Goal: Task Accomplishment & Management: Manage account settings

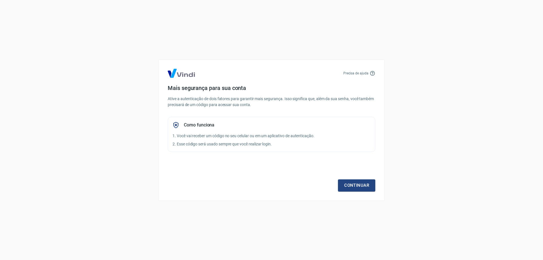
click at [373, 74] on icon at bounding box center [373, 73] width 6 height 6
click at [360, 74] on p "Precisa de ajuda" at bounding box center [355, 73] width 25 height 5
click at [353, 184] on link "Continuar" at bounding box center [356, 185] width 37 height 12
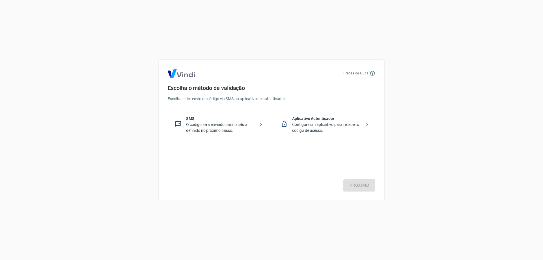
click at [232, 129] on p "O código será enviado para o celular definido no próximo passo." at bounding box center [220, 128] width 69 height 12
click at [362, 185] on link "Próximo" at bounding box center [359, 185] width 32 height 12
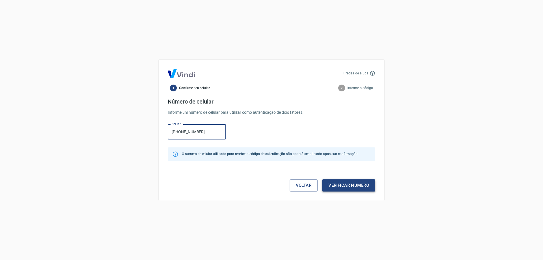
type input "[PHONE_NUMBER]"
click at [341, 183] on button "Verificar número" at bounding box center [348, 185] width 53 height 12
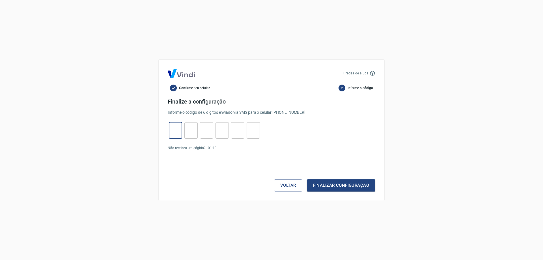
click at [176, 132] on input "tel" at bounding box center [175, 130] width 13 height 12
type input "7"
type input "4"
type input "9"
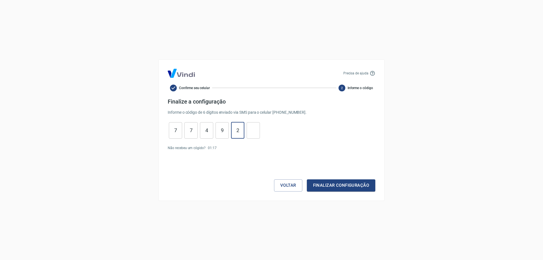
type input "2"
type input "5"
click at [342, 187] on button "Finalizar configuração" at bounding box center [341, 185] width 68 height 12
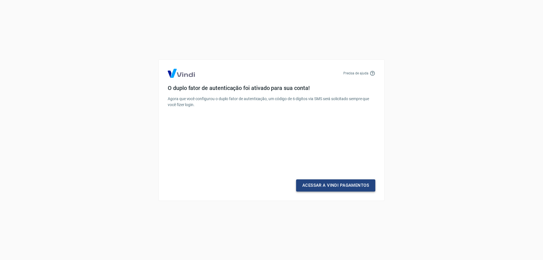
click at [334, 186] on link "Acessar a Vindi Pagamentos" at bounding box center [335, 185] width 79 height 12
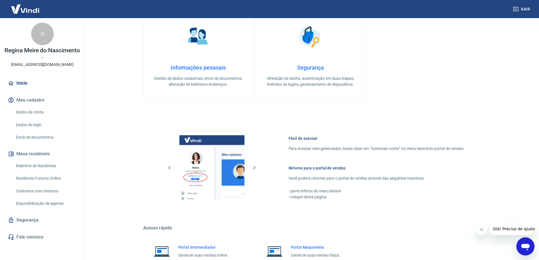
scroll to position [293, 0]
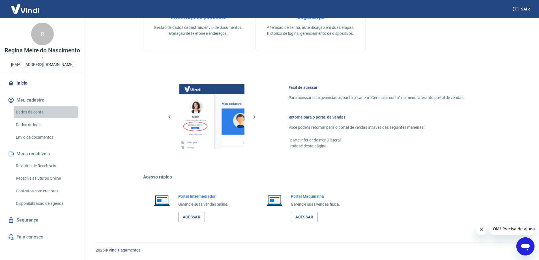
click at [34, 111] on link "Dados da conta" at bounding box center [46, 112] width 64 height 12
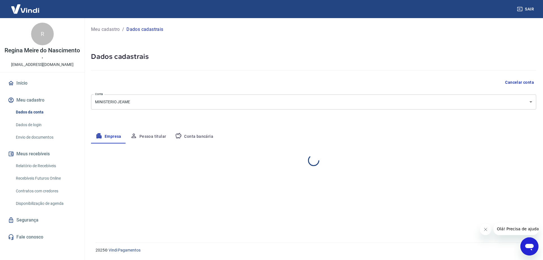
select select "SP"
select select "business"
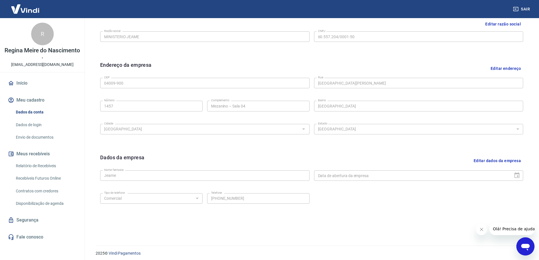
scroll to position [148, 0]
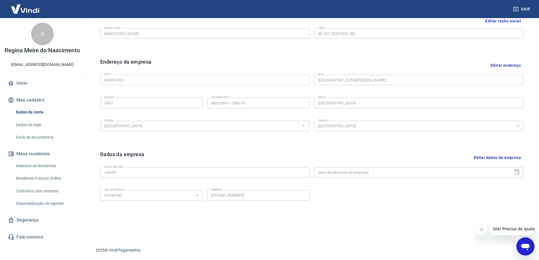
click at [481, 230] on icon "Fechar mensagem da empresa" at bounding box center [481, 229] width 5 height 5
click at [30, 100] on button "Meu cadastro" at bounding box center [42, 100] width 71 height 12
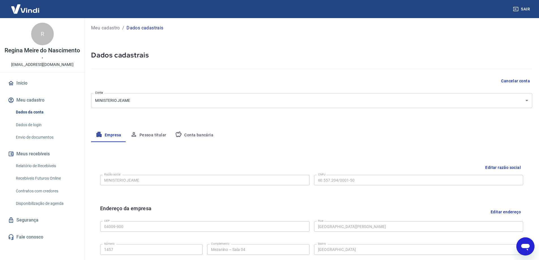
scroll to position [0, 0]
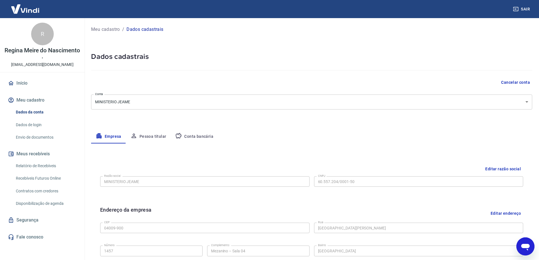
click at [109, 29] on p "Meu cadastro" at bounding box center [105, 29] width 29 height 7
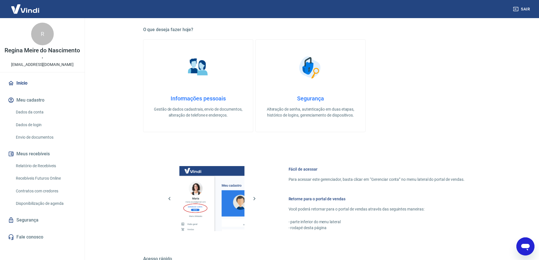
scroll to position [254, 0]
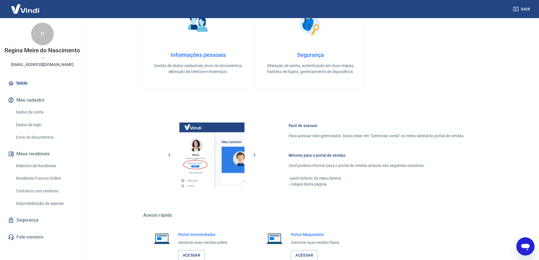
click at [197, 68] on p "Gestão de dados cadastrais, envio de documentos, alteração de telefone e endere…" at bounding box center [197, 69] width 91 height 12
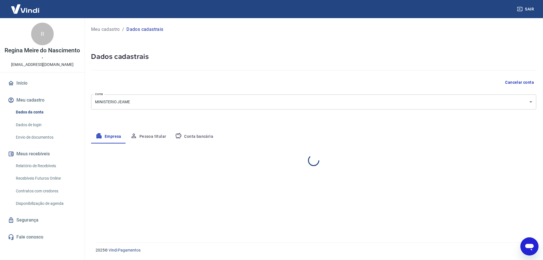
select select "SP"
select select "business"
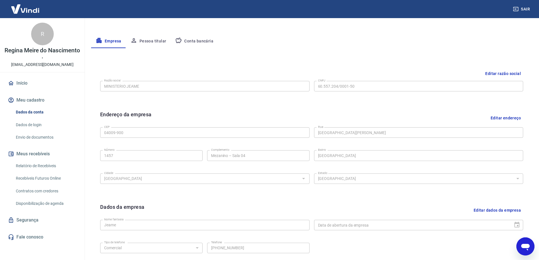
scroll to position [148, 0]
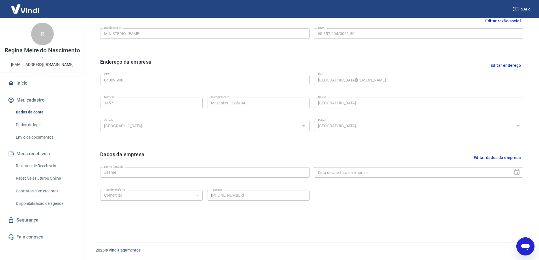
click at [490, 159] on button "Editar dados da empresa" at bounding box center [497, 157] width 52 height 14
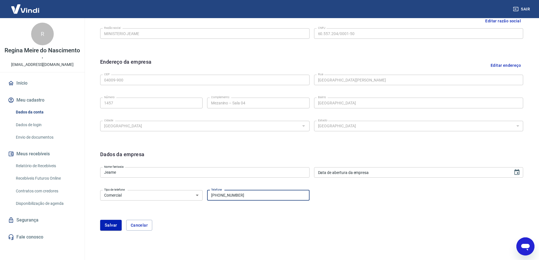
click at [215, 195] on input "[PHONE_NUMBER]" at bounding box center [258, 195] width 102 height 10
click at [216, 194] on input "[PHONE_NUMBER]" at bounding box center [258, 195] width 102 height 10
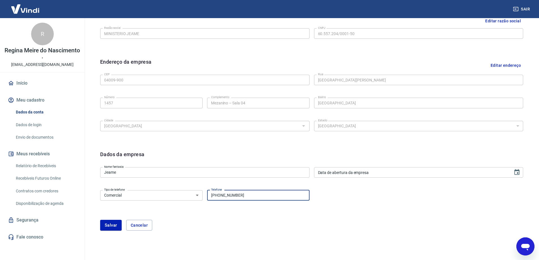
click at [216, 194] on input "[PHONE_NUMBER]" at bounding box center [258, 195] width 102 height 10
drag, startPoint x: 216, startPoint y: 194, endPoint x: 211, endPoint y: 194, distance: 5.1
click at [211, 194] on input "[PHONE_NUMBER]" at bounding box center [258, 195] width 102 height 10
click at [114, 226] on button "Salvar" at bounding box center [110, 225] width 21 height 11
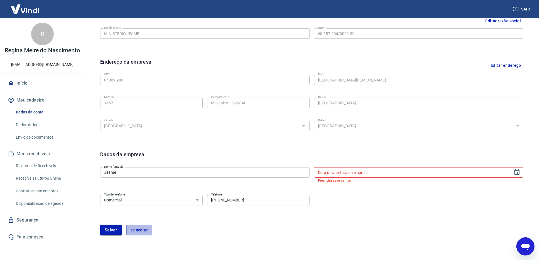
click at [142, 230] on button "Cancelar" at bounding box center [139, 229] width 26 height 11
type input "[PHONE_NUMBER]"
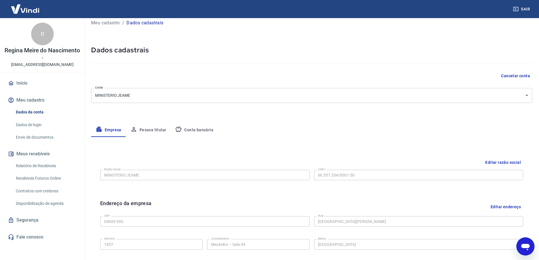
scroll to position [0, 0]
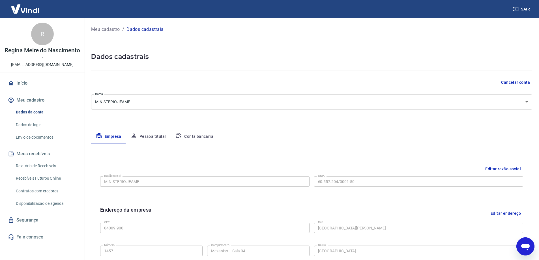
click at [46, 39] on div "R" at bounding box center [42, 34] width 23 height 23
click at [193, 142] on button "Conta bancária" at bounding box center [193, 137] width 47 height 14
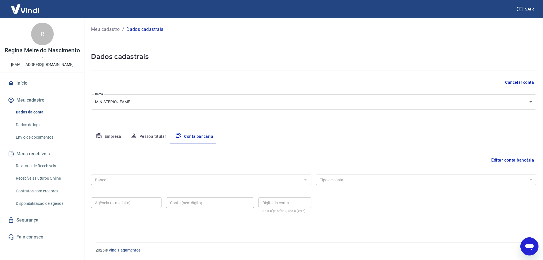
click at [495, 159] on button "Editar conta bancária" at bounding box center [512, 160] width 47 height 11
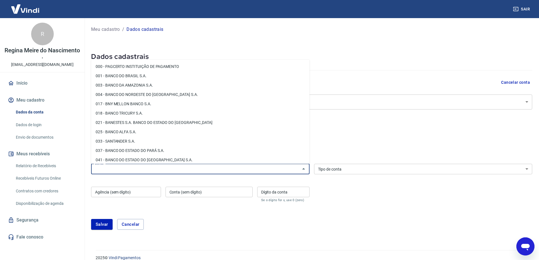
click at [189, 172] on input "Banco" at bounding box center [196, 168] width 206 height 7
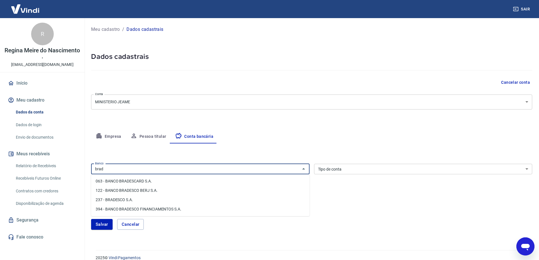
click at [128, 197] on li "237 - BRADESCO S.A." at bounding box center [200, 199] width 218 height 9
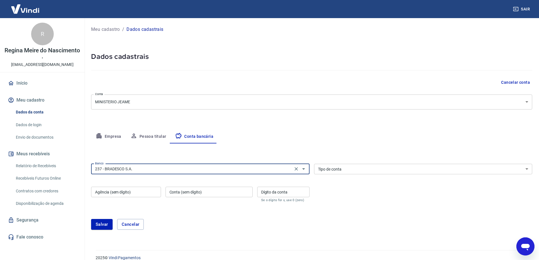
type input "237 - BRADESCO S.A."
click at [332, 169] on select "Conta Corrente Conta Poupança" at bounding box center [423, 169] width 218 height 10
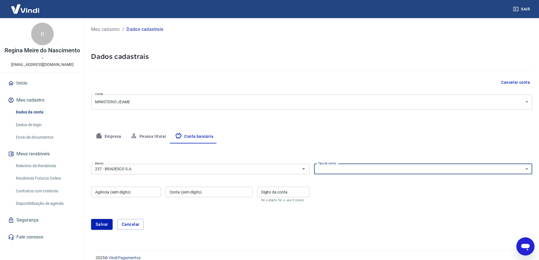
select select "1"
click at [314, 164] on select "Conta Corrente Conta Poupança" at bounding box center [423, 169] width 218 height 10
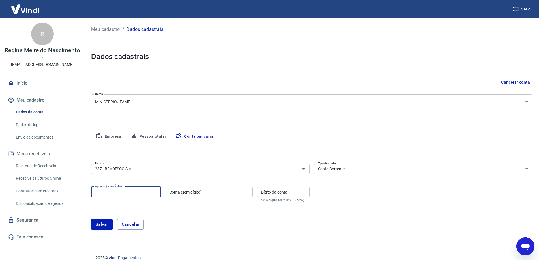
click at [134, 194] on input "Agência (sem dígito)" at bounding box center [126, 192] width 70 height 10
type input "0478"
click at [196, 195] on input "Conta (sem dígito)" at bounding box center [208, 192] width 87 height 10
click at [199, 189] on input "666" at bounding box center [208, 192] width 87 height 10
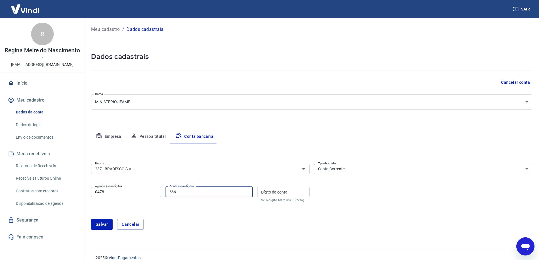
paste input "900-0"
type input "666900-0"
click at [266, 193] on input "Dígito da conta" at bounding box center [283, 192] width 52 height 10
type input "0"
click at [245, 193] on input "666900-0" at bounding box center [208, 192] width 87 height 10
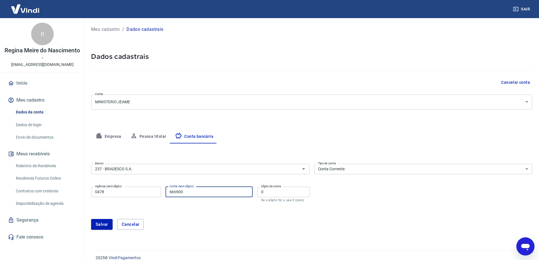
scroll to position [8, 0]
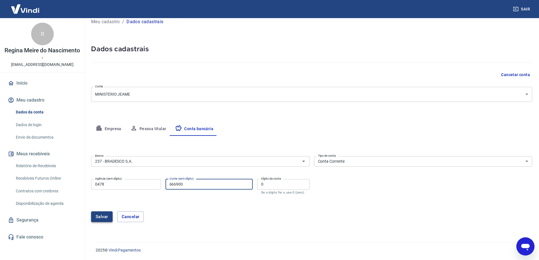
type input "666900"
click at [106, 215] on button "Salvar" at bounding box center [101, 216] width 21 height 11
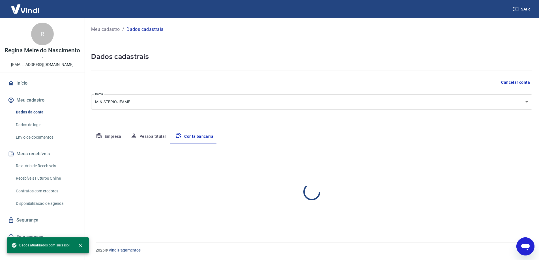
scroll to position [0, 0]
select select "1"
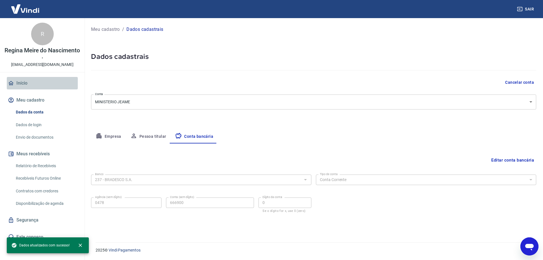
click at [25, 80] on link "Início" at bounding box center [42, 83] width 71 height 12
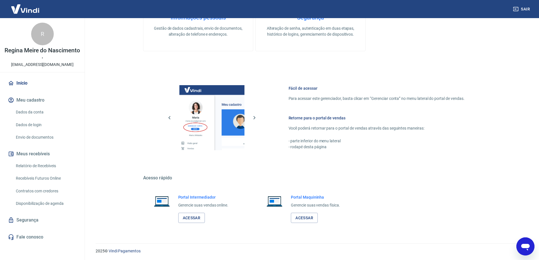
scroll to position [239, 0]
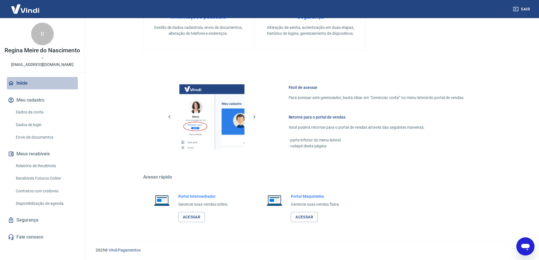
click at [23, 81] on link "Início" at bounding box center [42, 83] width 71 height 12
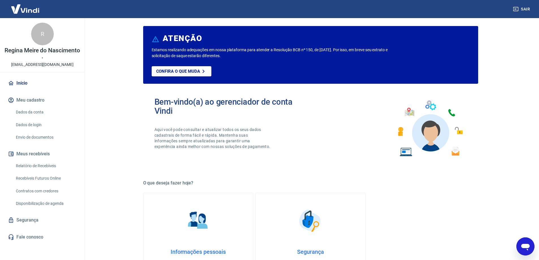
scroll to position [0, 0]
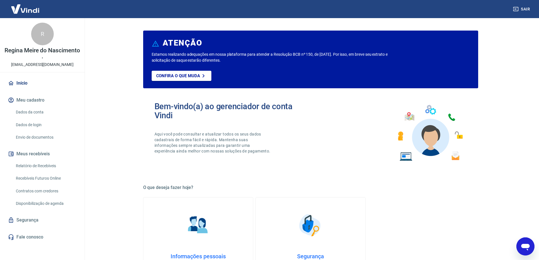
click at [27, 115] on link "Dados da conta" at bounding box center [46, 112] width 64 height 12
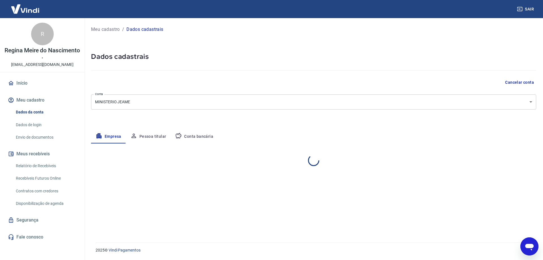
select select "SP"
select select "business"
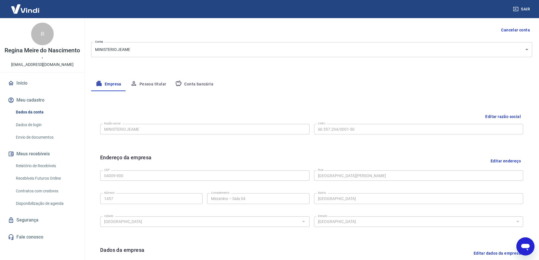
scroll to position [57, 0]
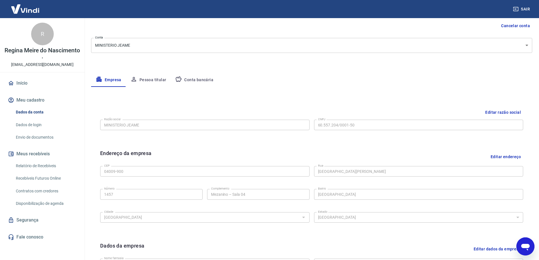
click at [145, 78] on button "Pessoa titular" at bounding box center [148, 80] width 45 height 14
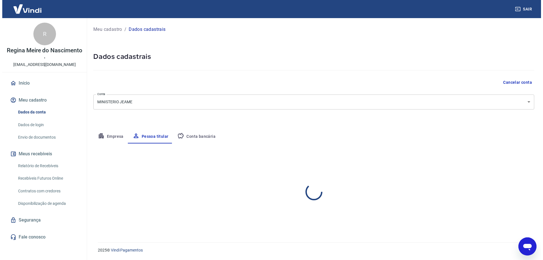
scroll to position [0, 0]
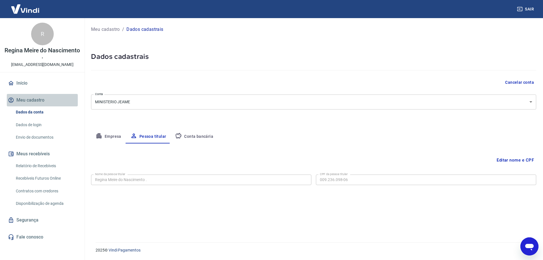
click at [21, 100] on button "Meu cadastro" at bounding box center [42, 100] width 71 height 12
